Goal: Information Seeking & Learning: Learn about a topic

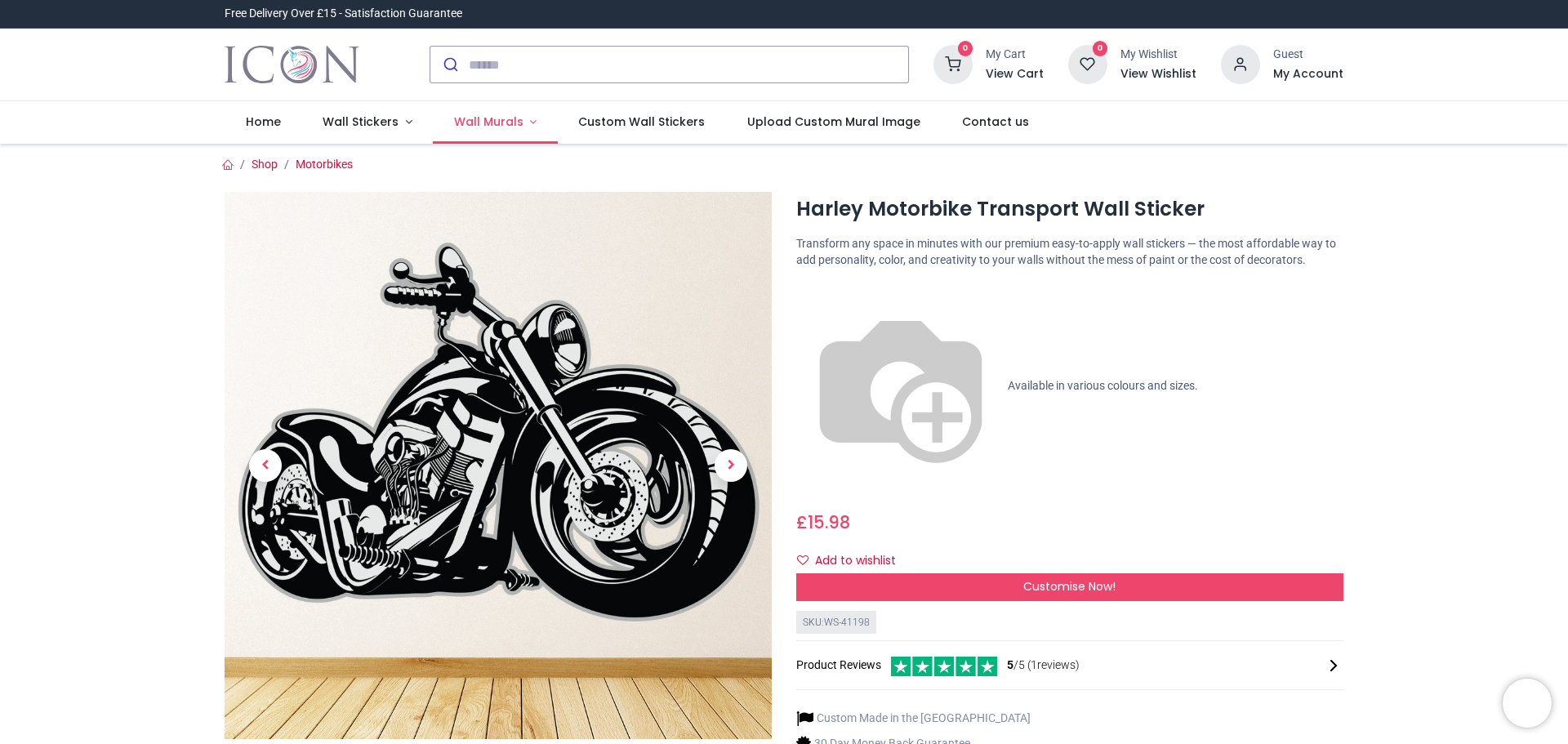
click at [491, 123] on span "Wall Murals" at bounding box center [489, 122] width 69 height 17
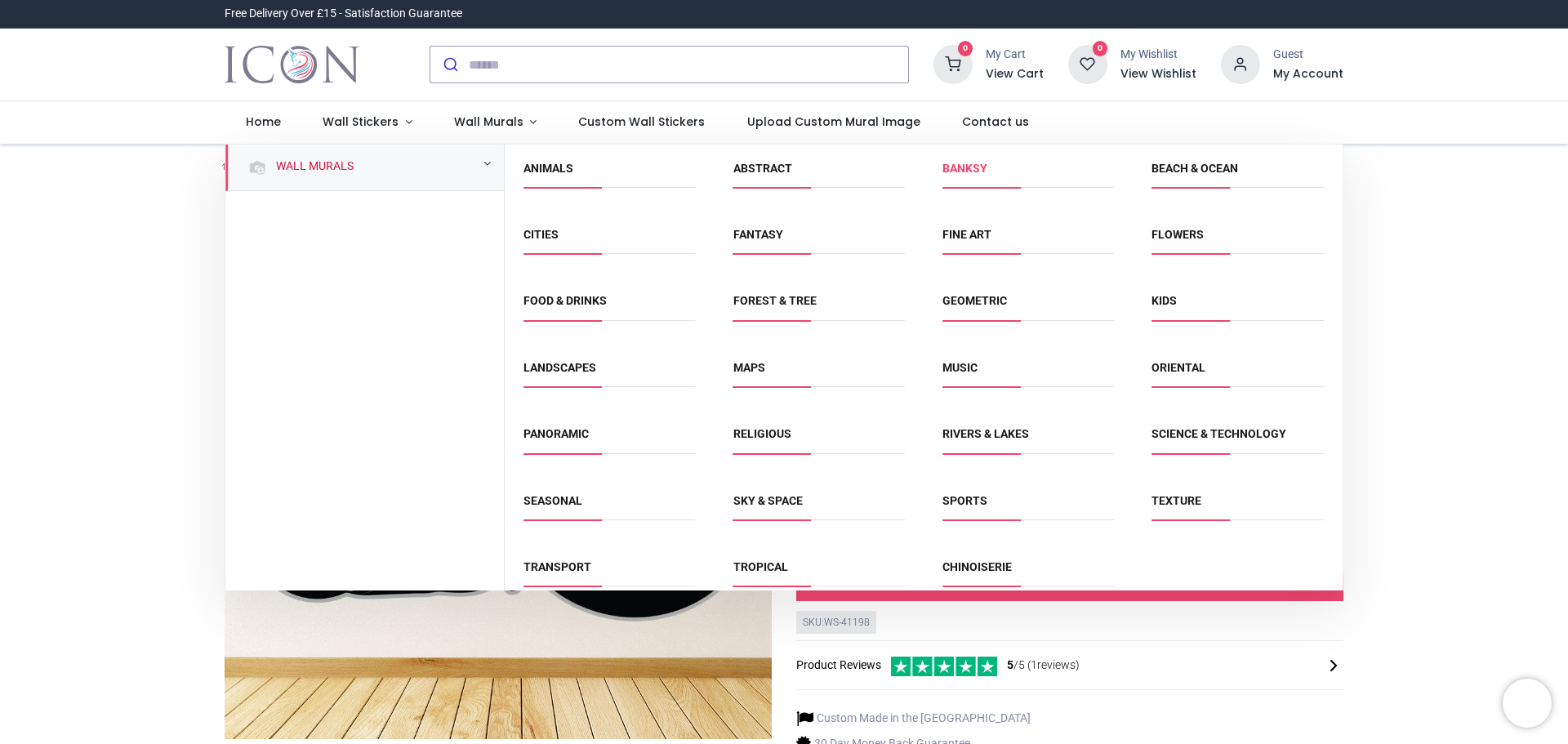
click at [957, 166] on link "Banksy" at bounding box center [964, 168] width 44 height 13
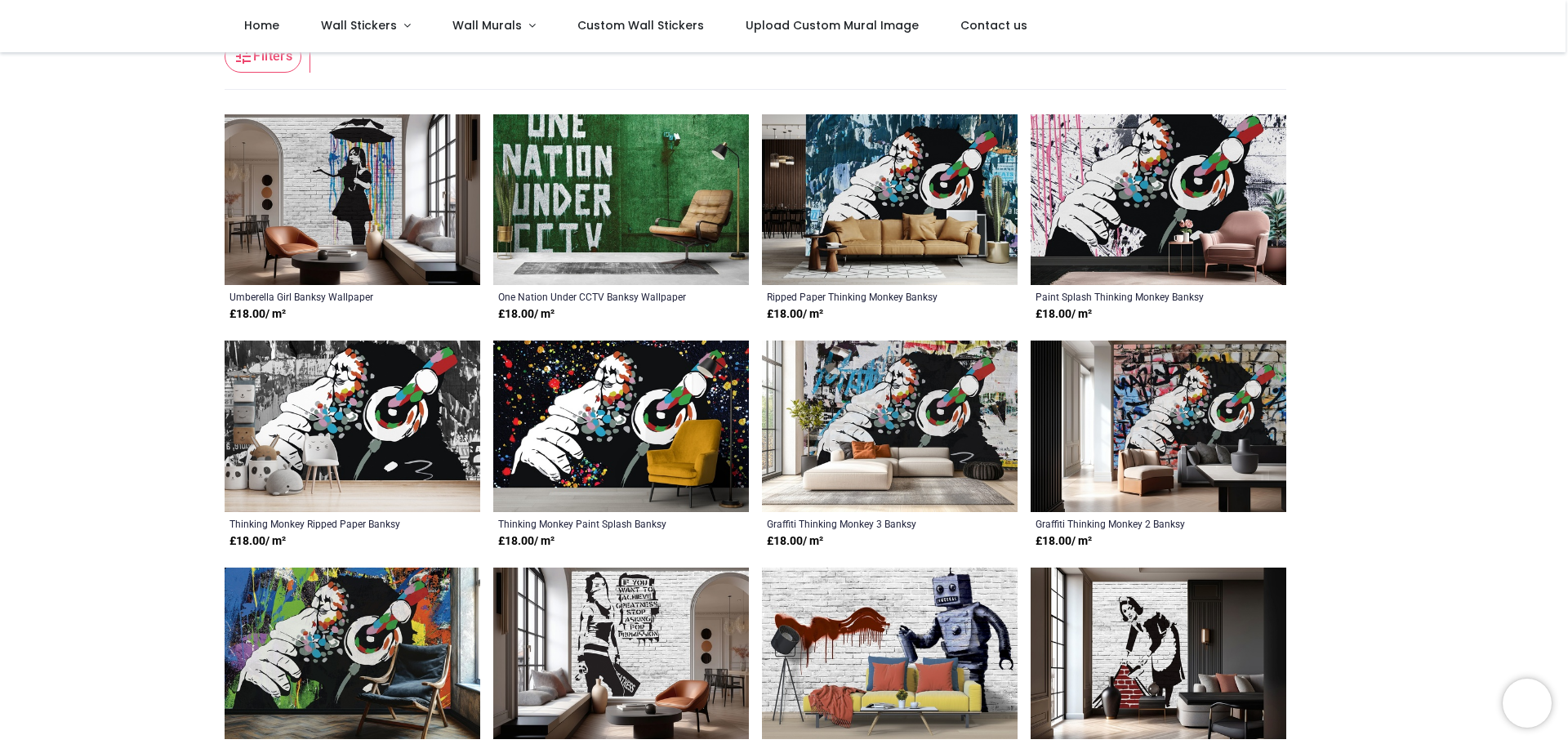
scroll to position [134, 0]
click at [973, 198] on img at bounding box center [889, 202] width 256 height 172
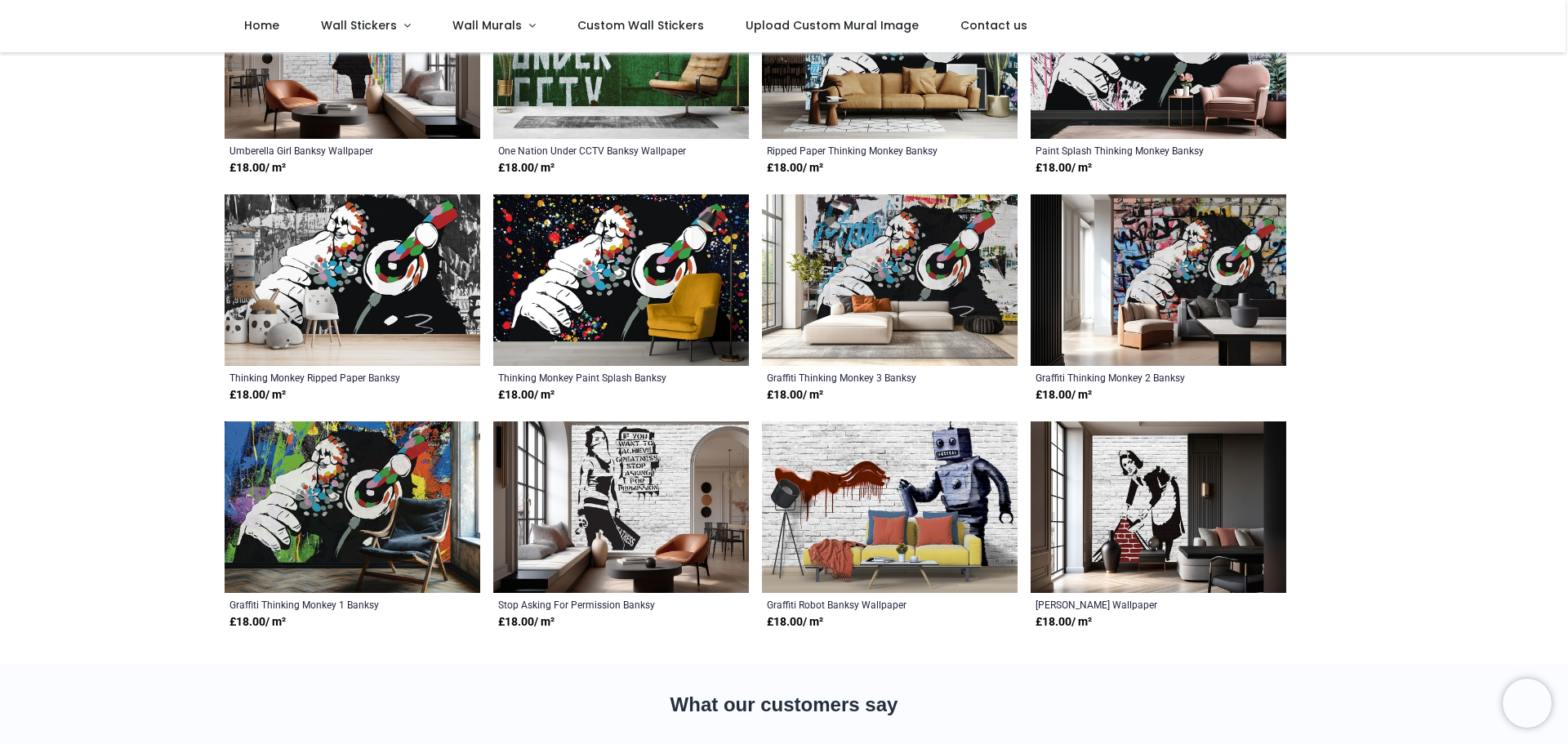
scroll to position [400, 0]
